Goal: Obtain resource: Obtain resource

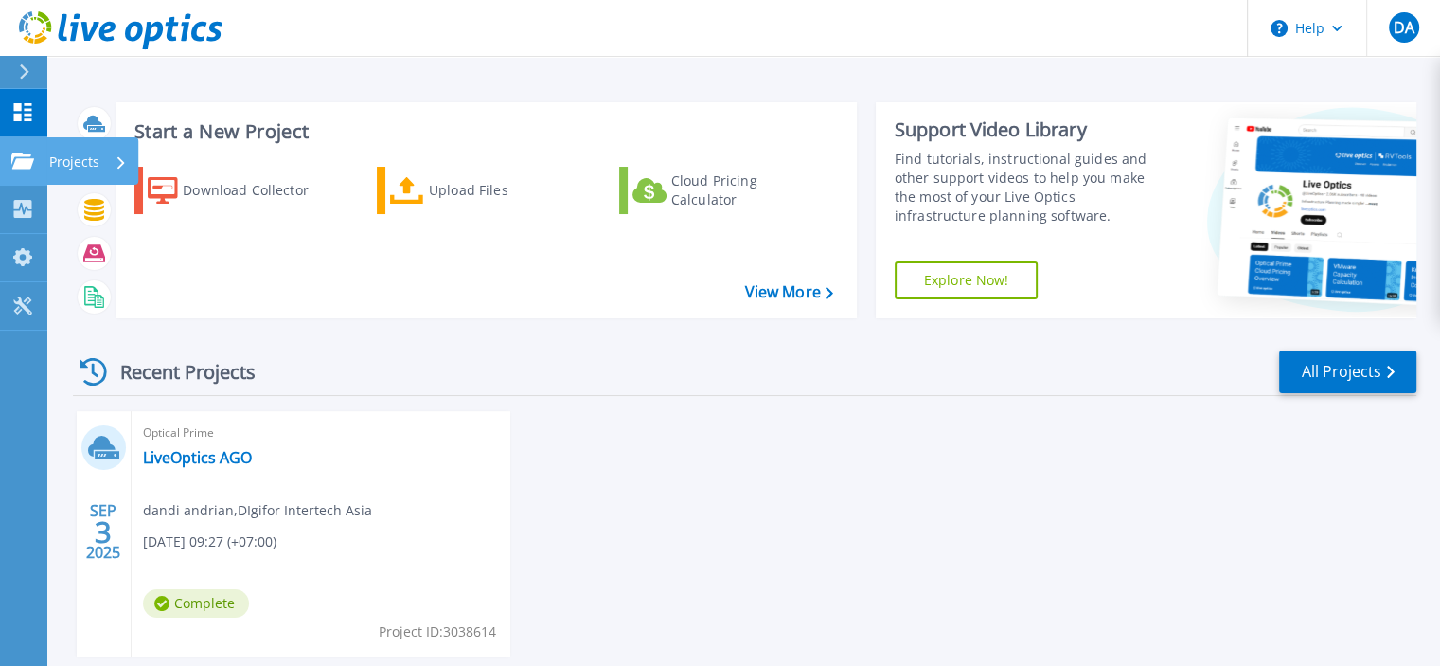
click at [42, 165] on link "Projects Projects" at bounding box center [23, 161] width 47 height 48
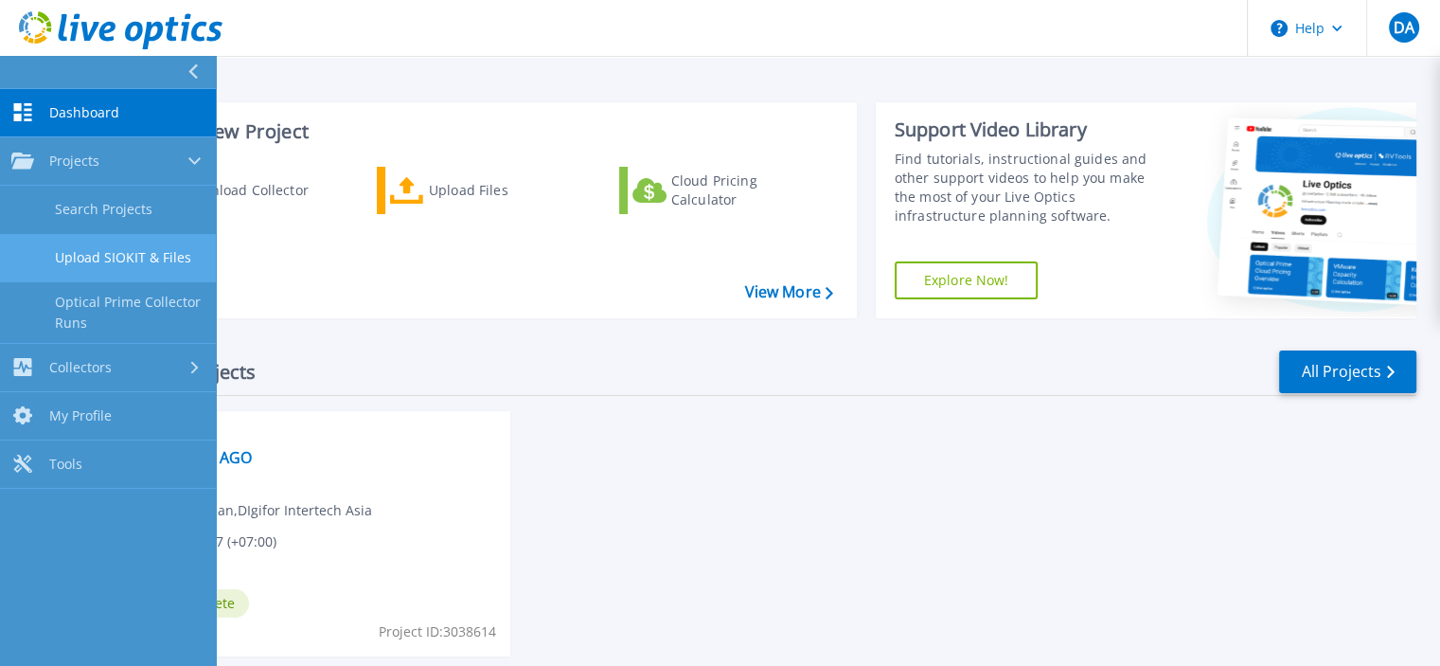
click at [181, 265] on link "Upload SIOKIT & Files" at bounding box center [108, 258] width 216 height 48
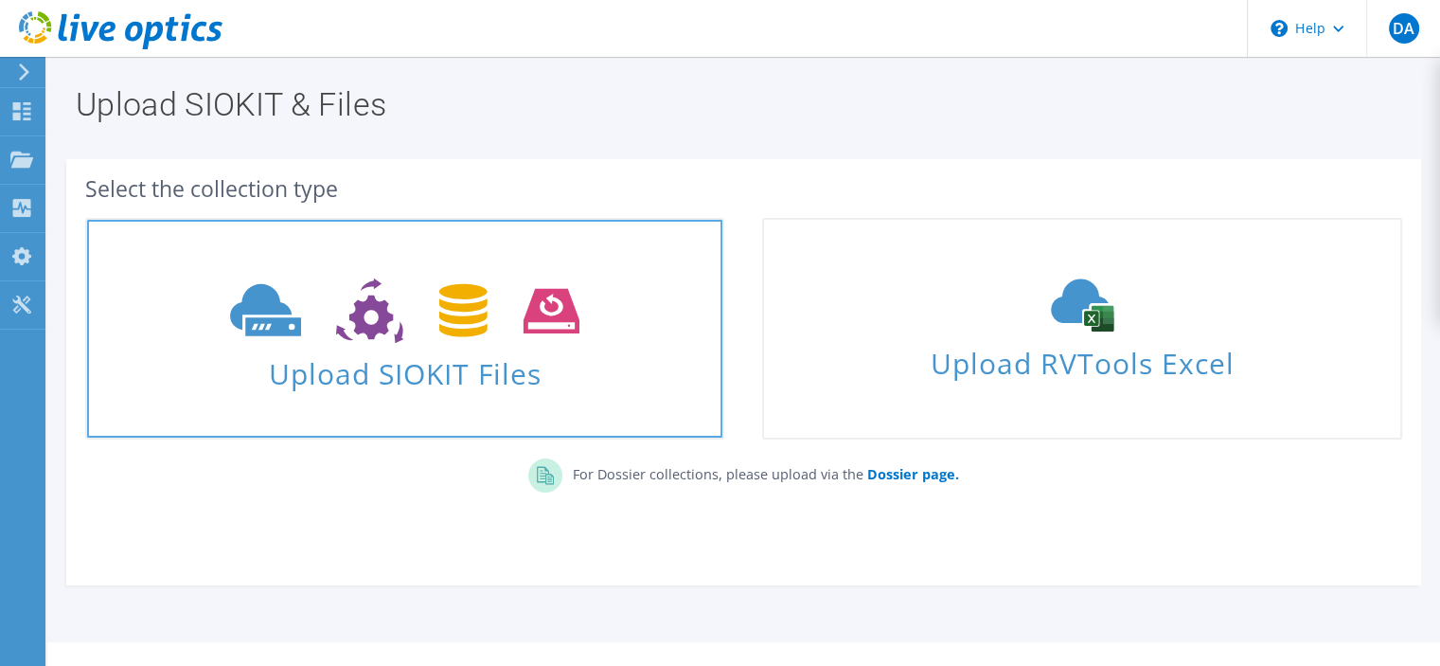
click at [435, 295] on icon at bounding box center [404, 310] width 349 height 65
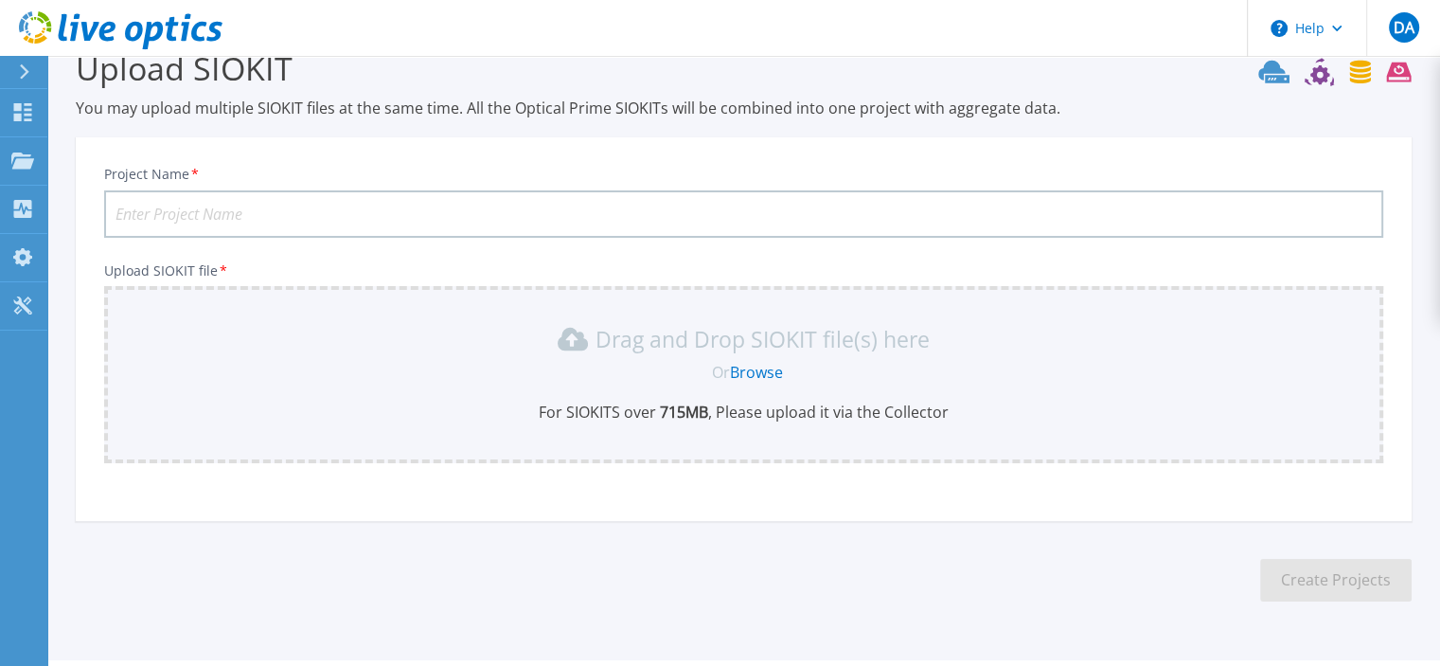
scroll to position [87, 0]
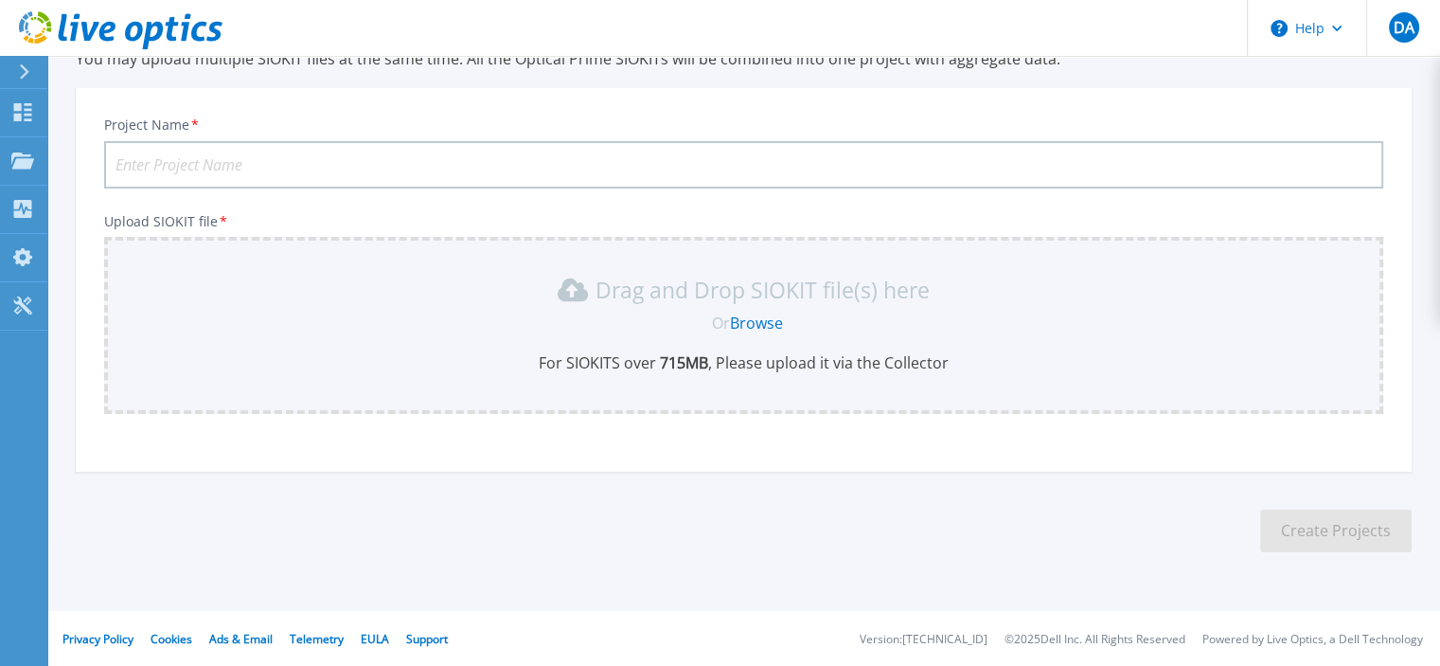
click at [519, 169] on input "Project Name *" at bounding box center [743, 164] width 1279 height 47
type input "LiveOptics AGO 48 hours"
click at [747, 317] on link "Browse" at bounding box center [756, 322] width 53 height 21
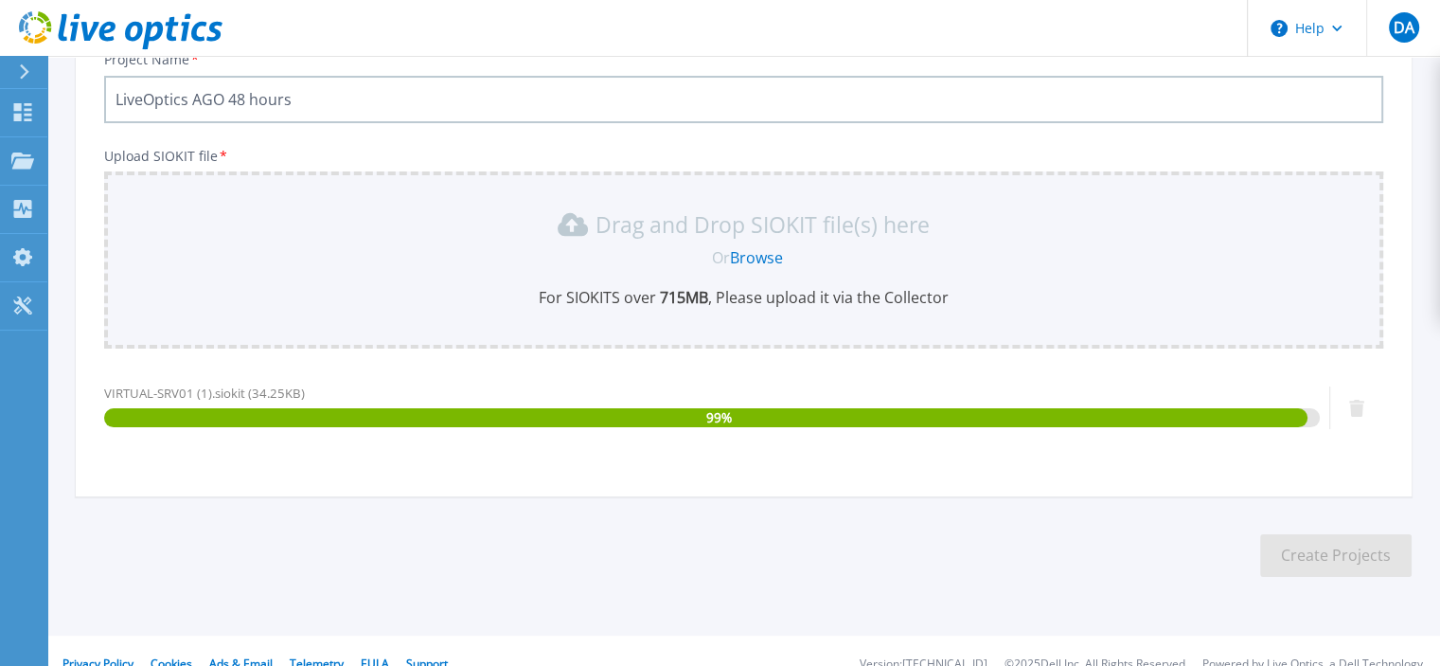
scroll to position [177, 0]
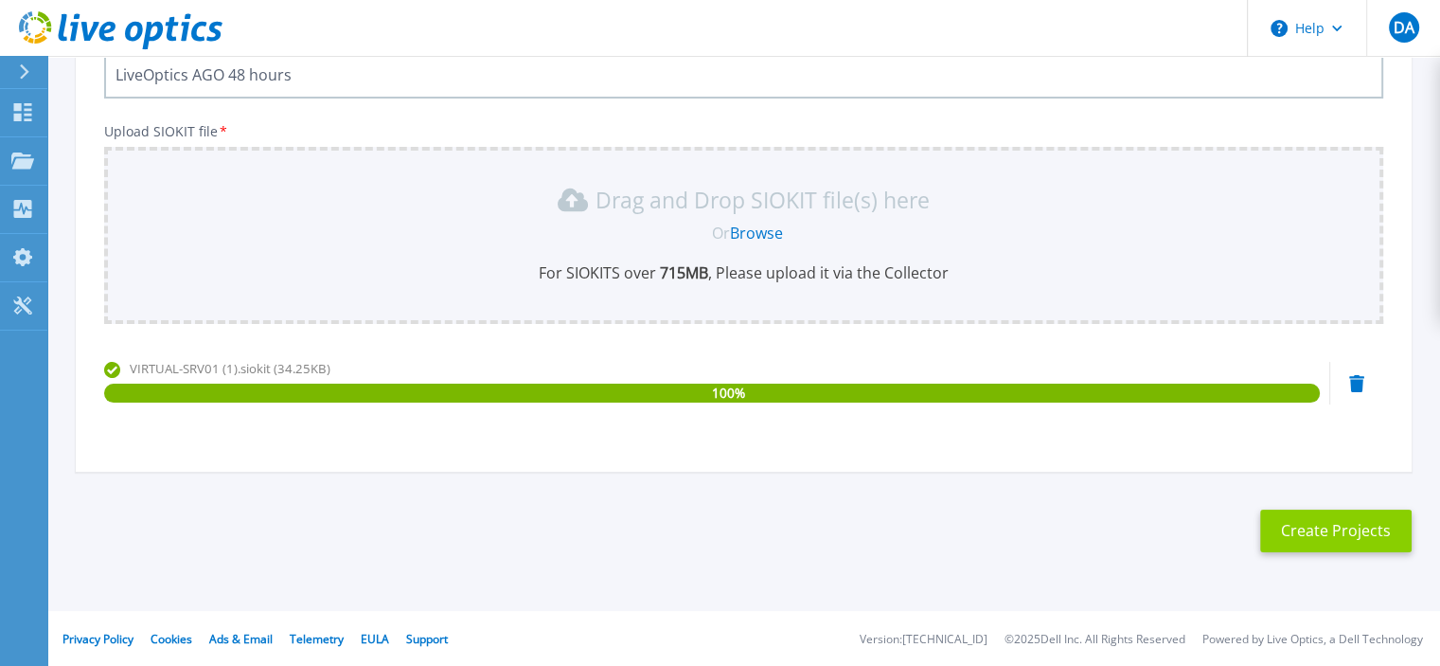
click at [1318, 540] on button "Create Projects" at bounding box center [1335, 530] width 151 height 43
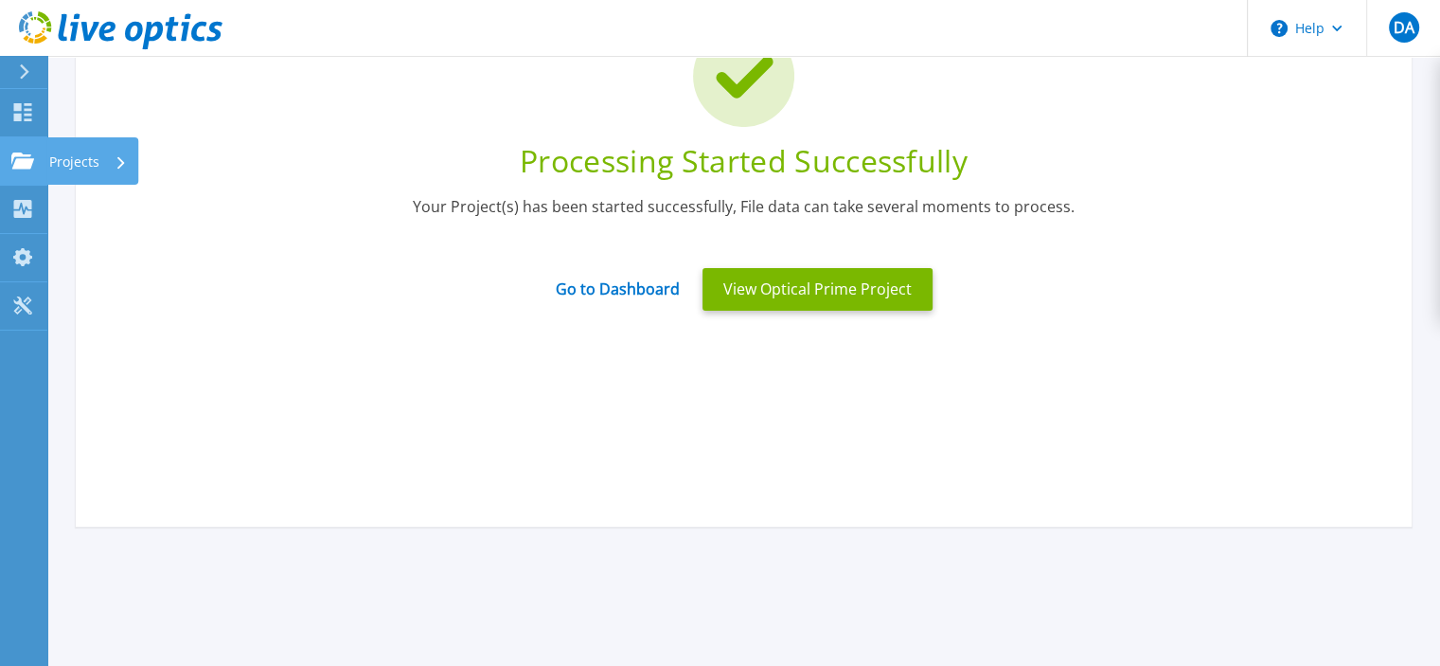
click at [123, 158] on icon at bounding box center [121, 162] width 8 height 12
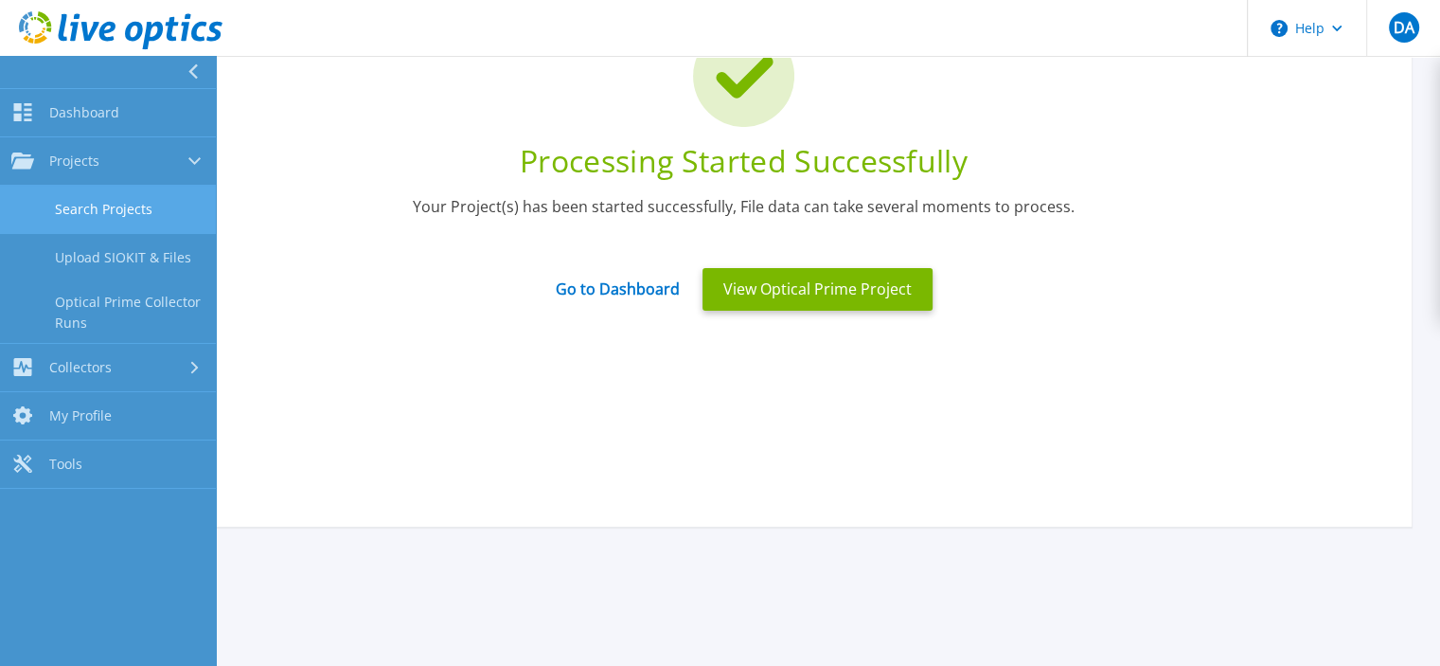
click at [174, 205] on link "Search Projects" at bounding box center [108, 210] width 216 height 48
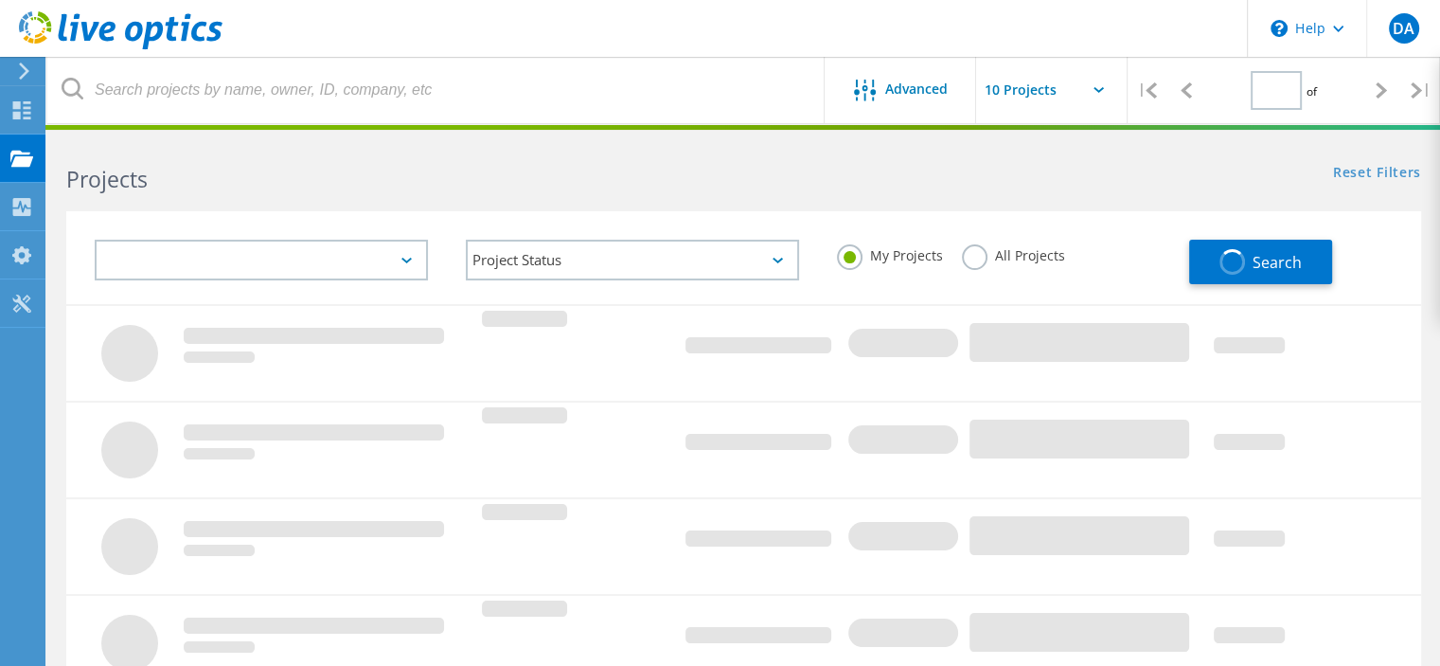
type input "1"
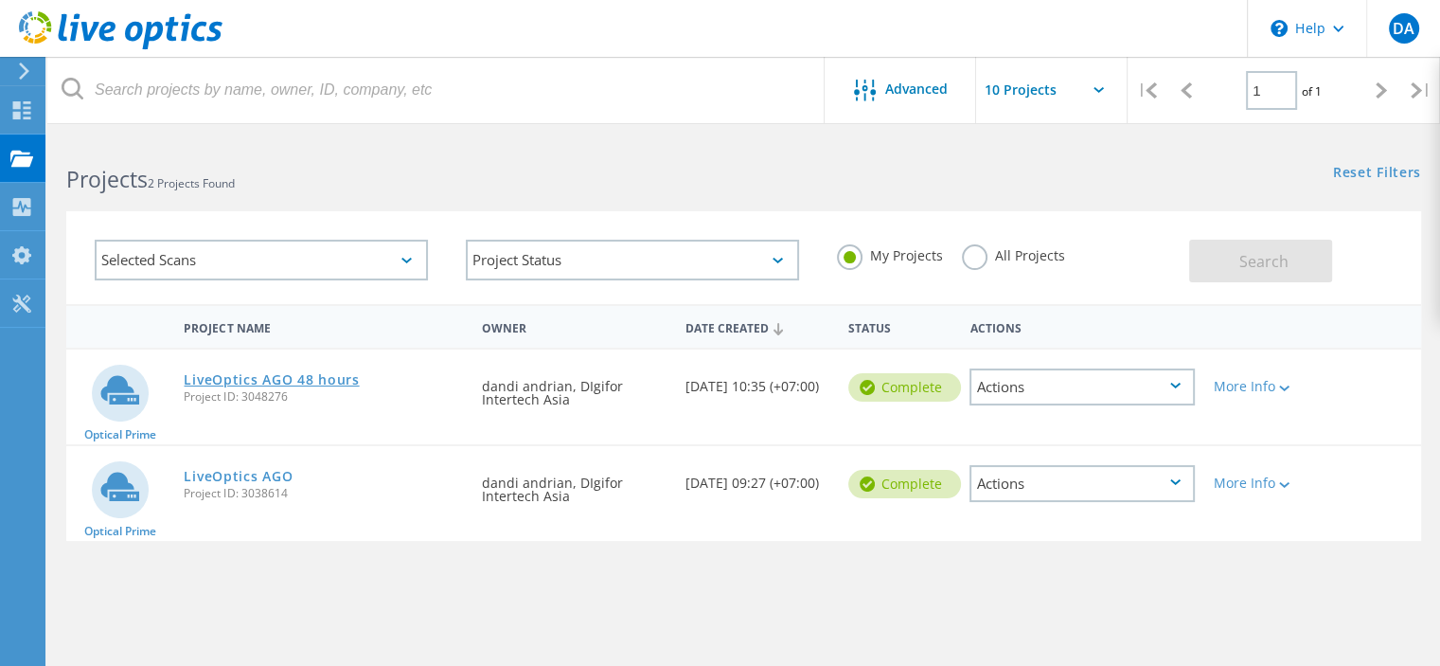
click at [327, 374] on link "LiveOptics AGO 48 hours" at bounding box center [271, 379] width 175 height 13
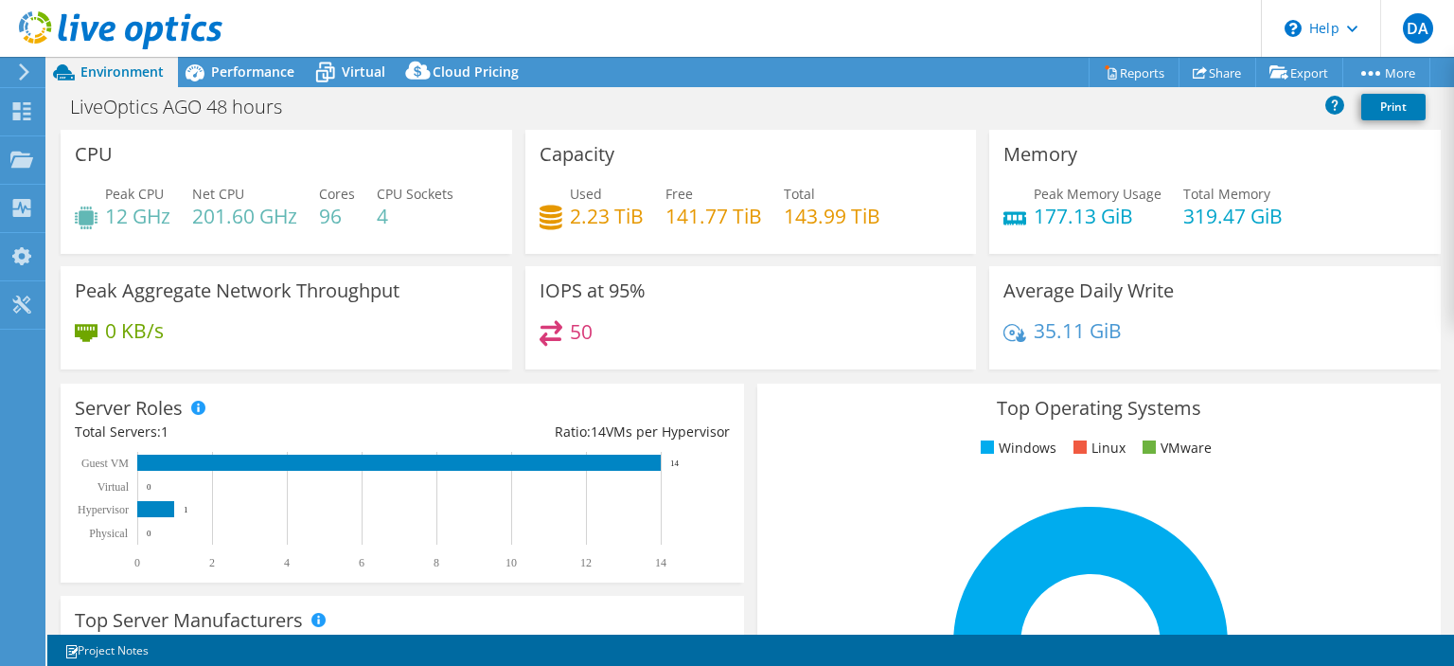
select select "USD"
click at [269, 68] on span "Performance" at bounding box center [252, 71] width 83 height 18
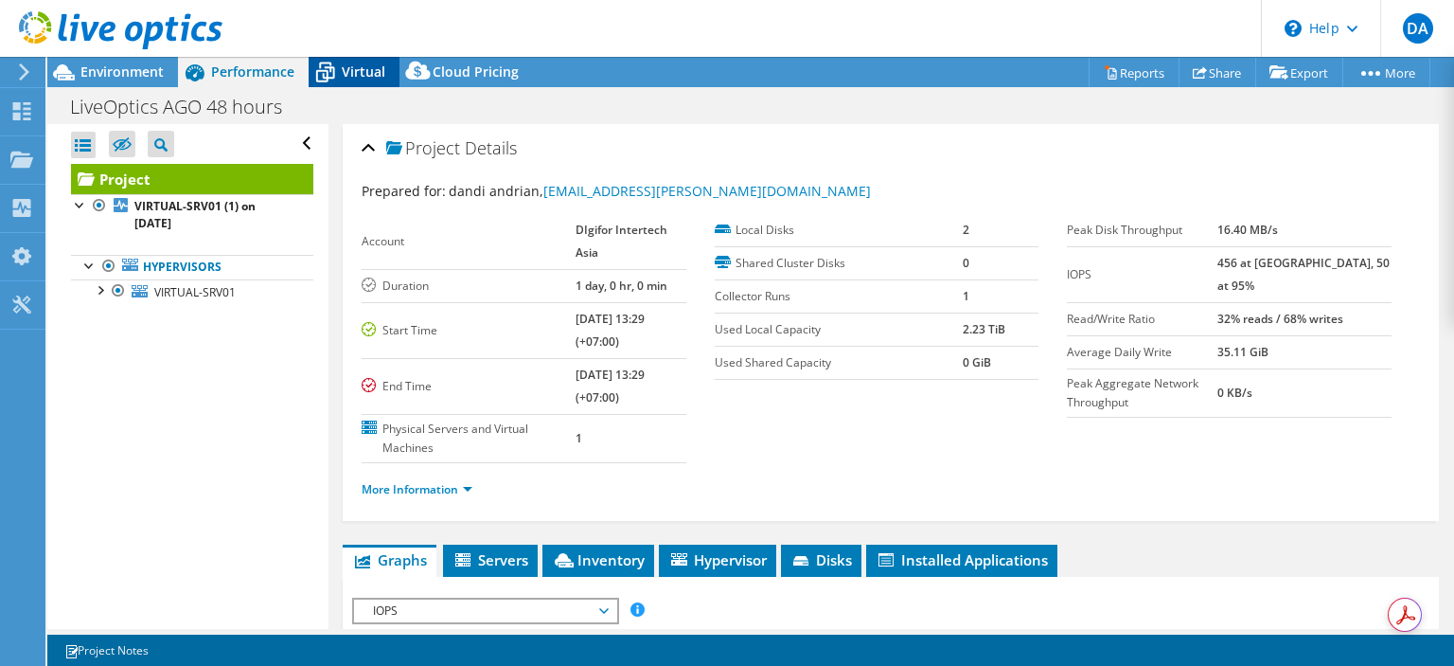
click at [334, 68] on icon at bounding box center [325, 72] width 33 height 33
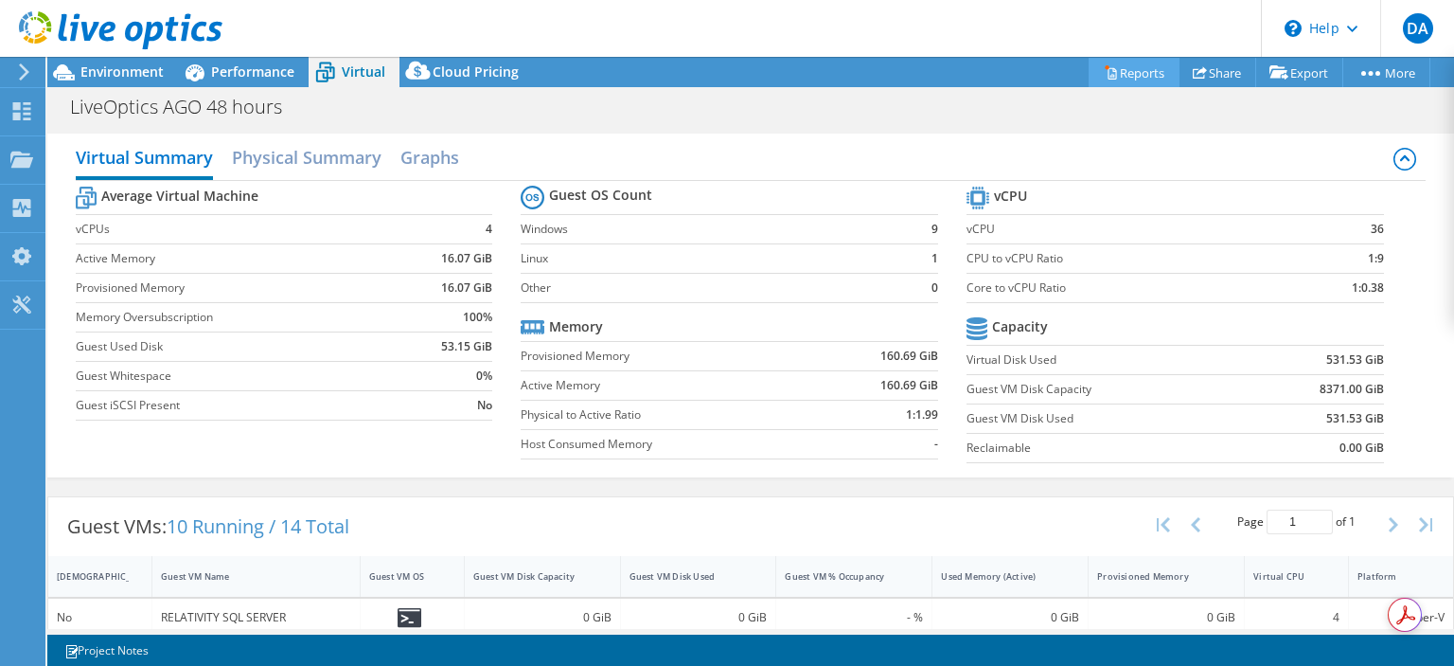
click at [1125, 69] on link "Reports" at bounding box center [1134, 72] width 91 height 29
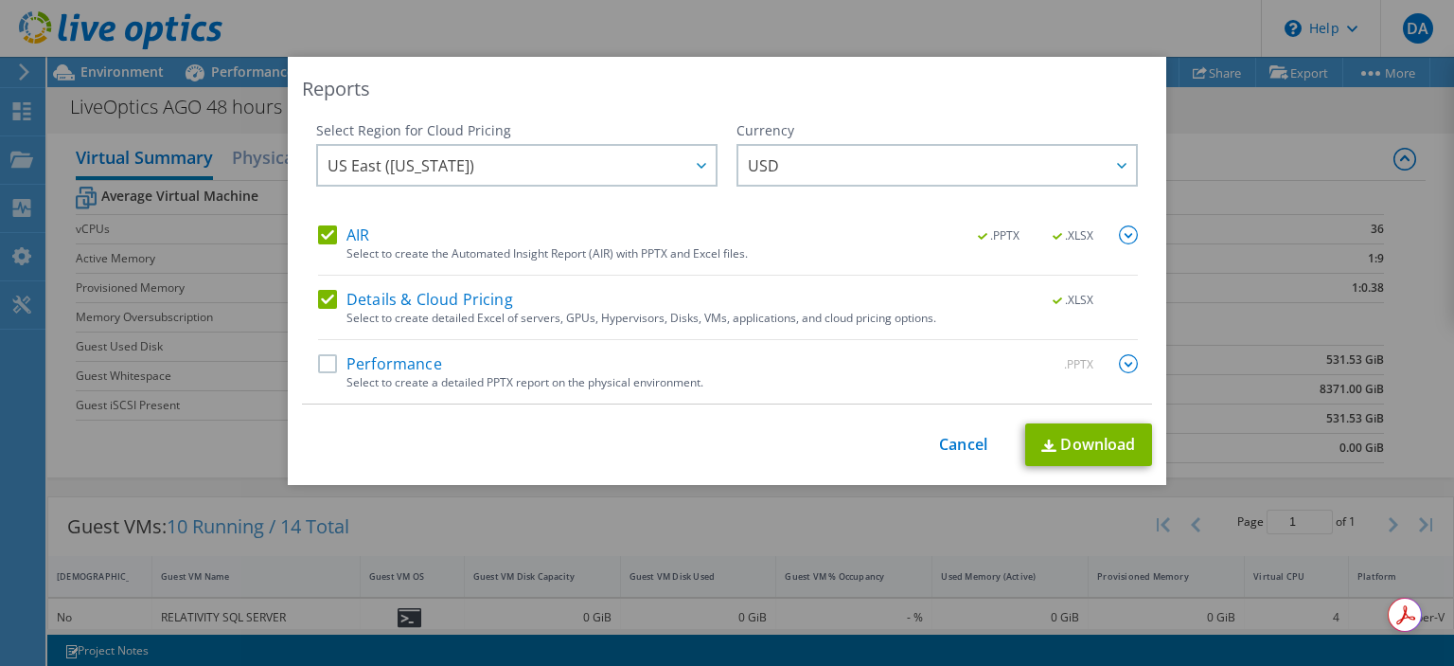
click at [318, 365] on label "Performance" at bounding box center [380, 363] width 124 height 19
click at [0, 0] on input "Performance" at bounding box center [0, 0] width 0 height 0
click at [691, 173] on div at bounding box center [700, 165] width 30 height 39
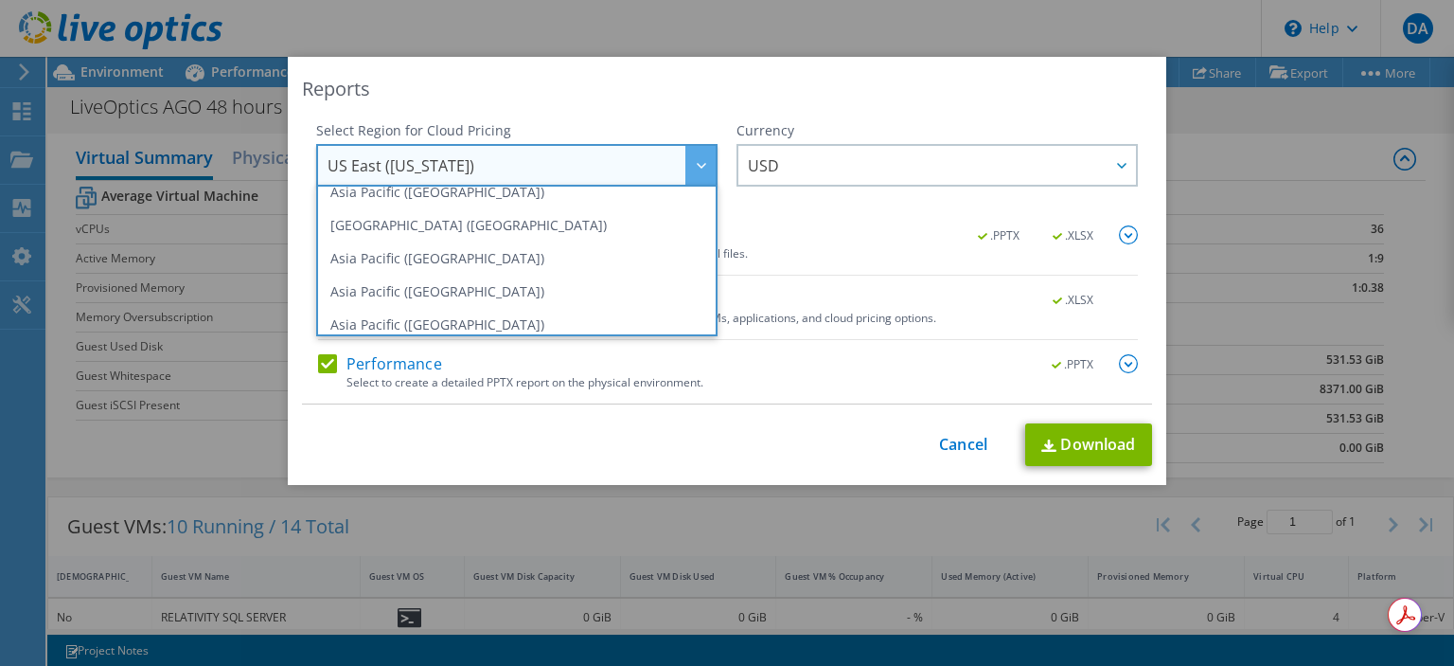
scroll to position [16, 0]
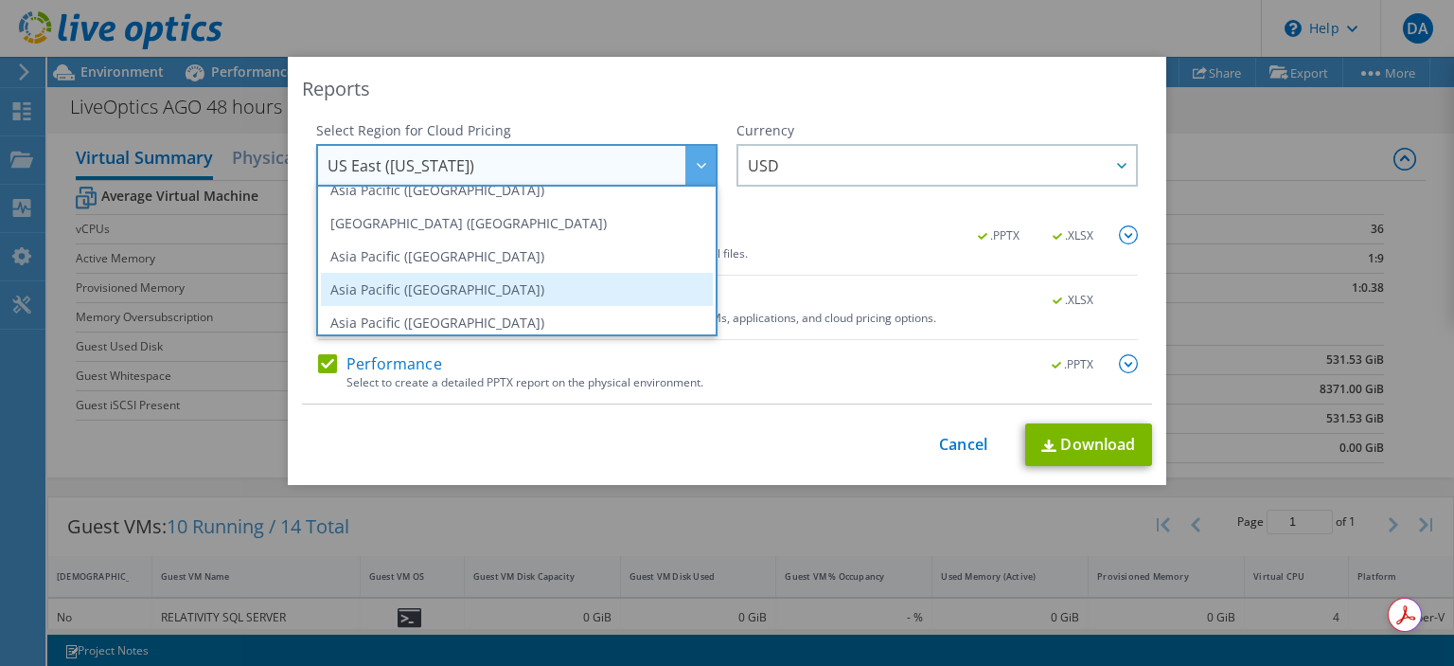
click at [545, 284] on li "Asia Pacific (Singapore)" at bounding box center [517, 289] width 392 height 33
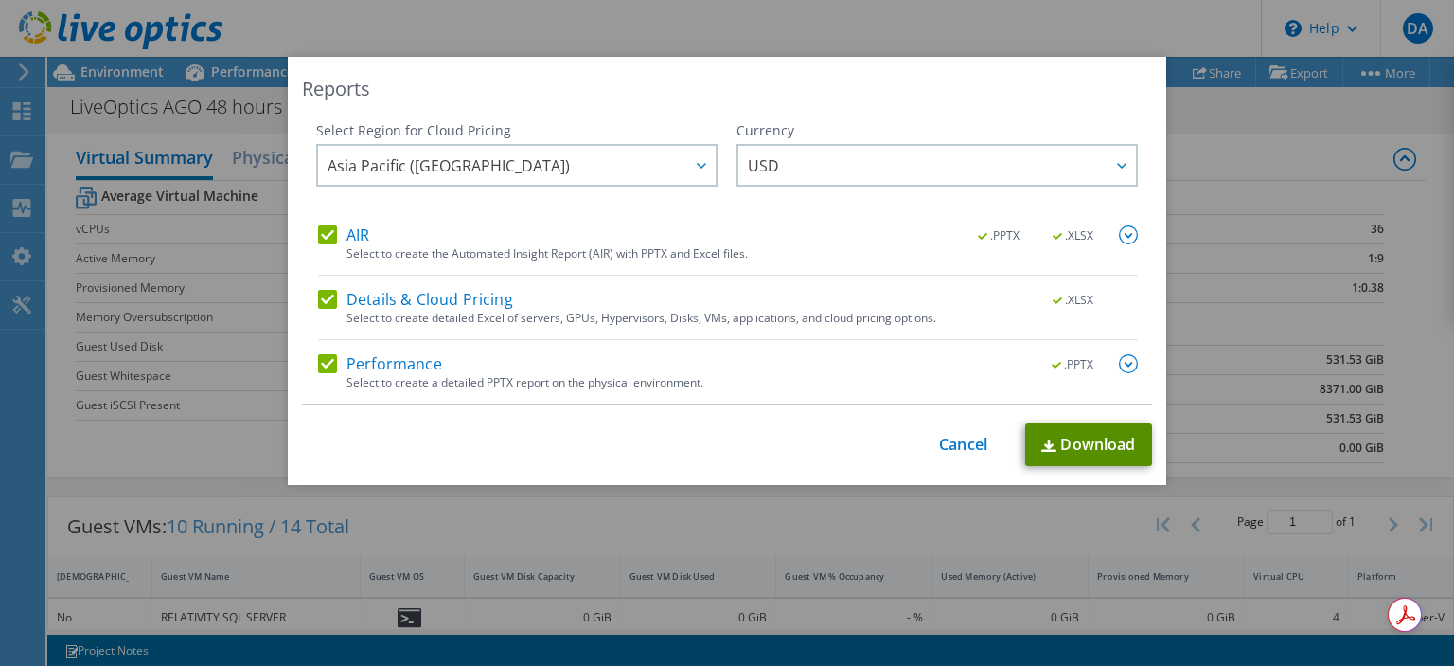
click at [1098, 453] on link "Download" at bounding box center [1088, 444] width 127 height 43
click at [814, 211] on div "Currency ARS AUD BRL CAD CHF CLP CNY DKK EUR GBP HKD HUF INR JPY MXN MYR NOK NZ…" at bounding box center [937, 173] width 401 height 104
click at [322, 305] on label "Details & Cloud Pricing" at bounding box center [415, 299] width 195 height 19
click at [0, 0] on input "Details & Cloud Pricing" at bounding box center [0, 0] width 0 height 0
click at [1118, 448] on link "Download" at bounding box center [1088, 444] width 127 height 43
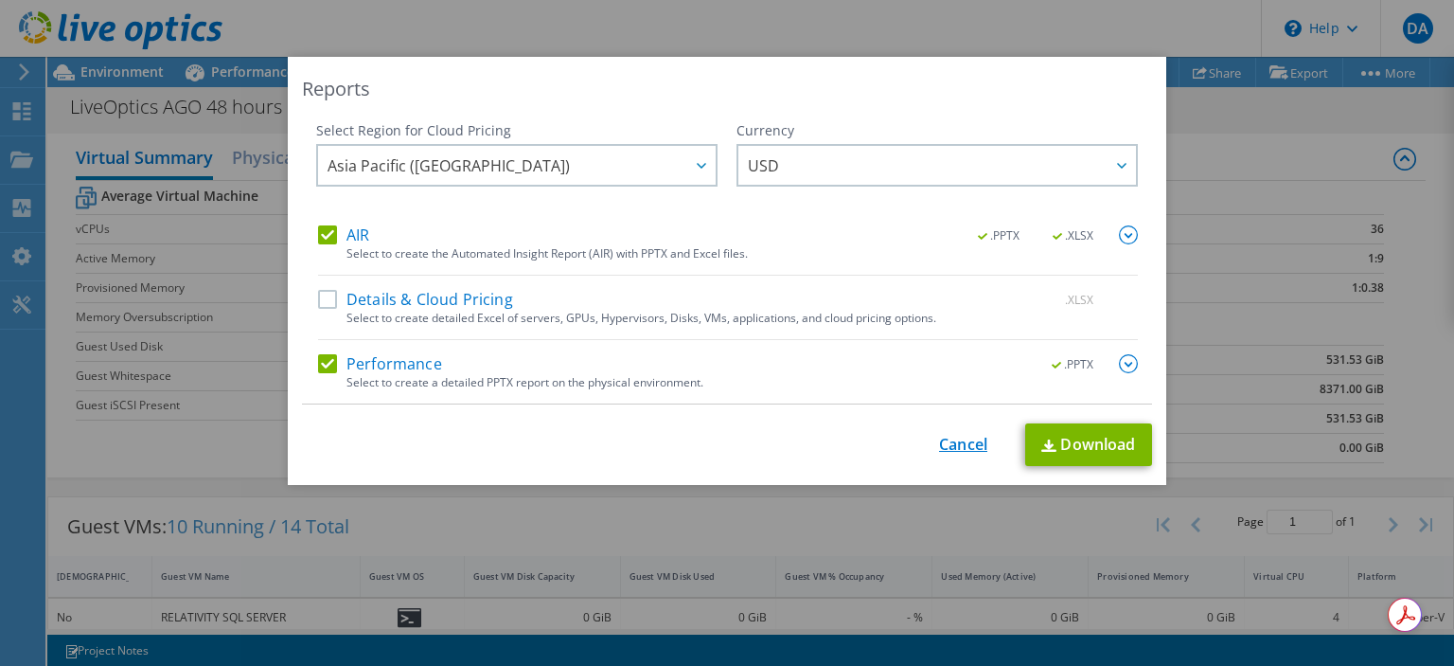
click at [970, 450] on link "Cancel" at bounding box center [963, 445] width 48 height 18
